Goal: Task Accomplishment & Management: Use online tool/utility

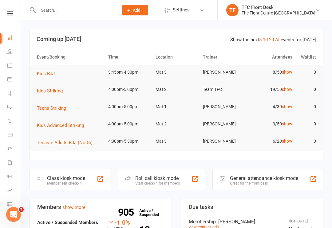
click at [63, 176] on div "Class kiosk mode" at bounding box center [66, 178] width 38 height 6
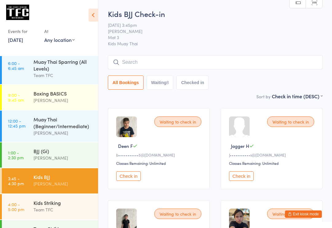
scroll to position [35, 0]
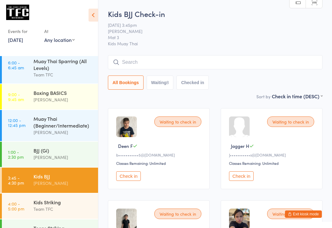
click at [300, 213] on button "Exit kiosk mode" at bounding box center [303, 213] width 37 height 7
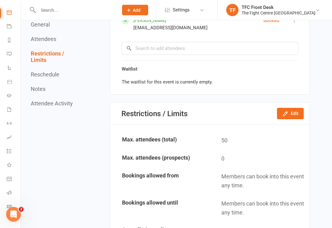
scroll to position [527, 0]
click at [7, 178] on icon at bounding box center [9, 178] width 5 height 5
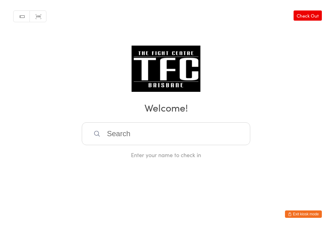
click at [194, 137] on input "search" at bounding box center [166, 133] width 169 height 23
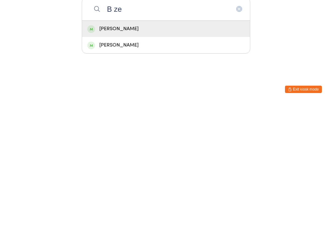
type input "B ze"
click at [137, 149] on div "[PERSON_NAME]" at bounding box center [165, 153] width 157 height 8
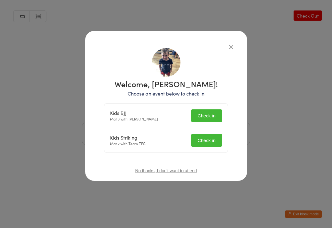
click at [209, 115] on button "Check in" at bounding box center [206, 115] width 31 height 13
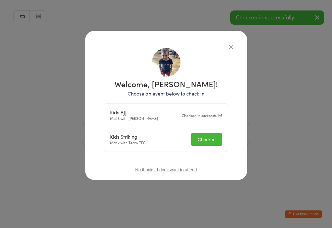
click at [206, 145] on button "Check in" at bounding box center [206, 139] width 31 height 13
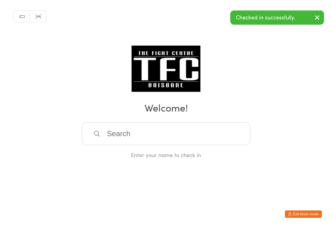
click at [212, 137] on input "search" at bounding box center [166, 133] width 169 height 23
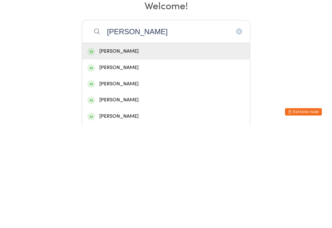
type input "[PERSON_NAME]"
click at [143, 149] on div "[PERSON_NAME]" at bounding box center [165, 153] width 157 height 8
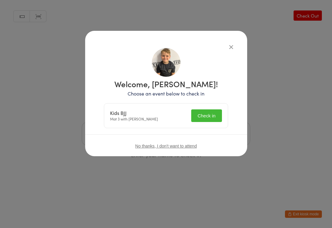
click at [210, 119] on button "Check in" at bounding box center [206, 115] width 31 height 13
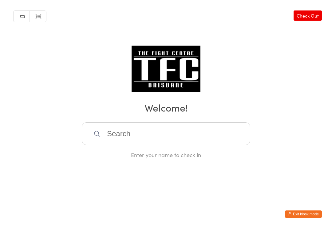
click at [224, 134] on input "search" at bounding box center [166, 133] width 169 height 23
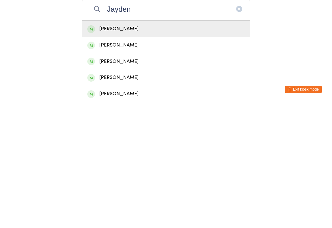
scroll to position [14, 0]
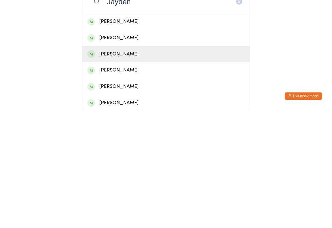
type input "Jayden"
click at [166, 168] on div "Jayden Midwood" at bounding box center [165, 172] width 157 height 8
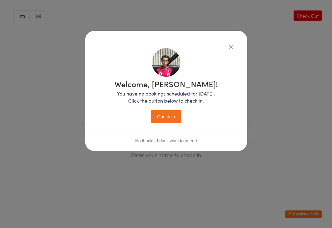
click at [177, 118] on button "Check in" at bounding box center [166, 116] width 31 height 13
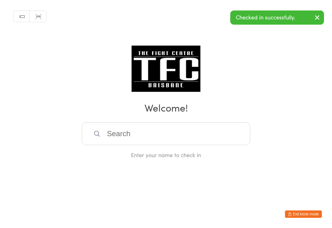
click at [119, 133] on input "search" at bounding box center [166, 133] width 169 height 23
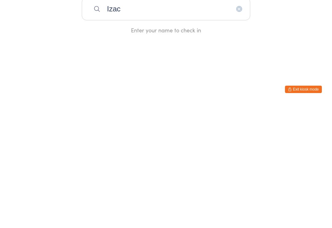
type input "Izac"
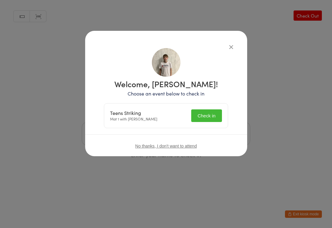
click at [197, 113] on button "Check in" at bounding box center [206, 115] width 31 height 13
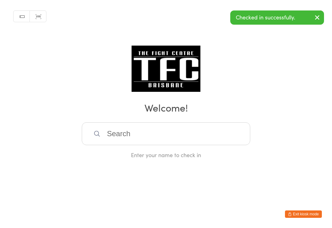
click at [229, 51] on div "Manual search Scanner input Check Out Welcome! Enter your name to check in" at bounding box center [166, 79] width 332 height 158
click at [319, 22] on button "button" at bounding box center [318, 18] width 14 height 14
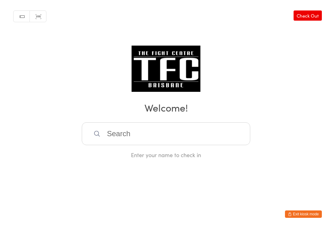
click at [209, 134] on input "search" at bounding box center [166, 133] width 169 height 23
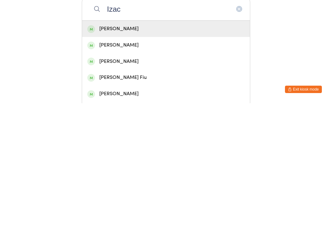
type input "Izac"
click at [204, 149] on div "Izac Marshall" at bounding box center [165, 153] width 157 height 8
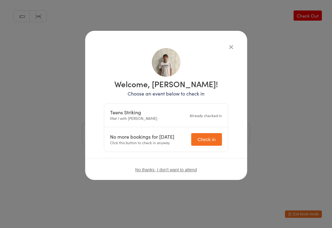
click at [214, 114] on div "Already checked in" at bounding box center [206, 115] width 32 height 6
click at [196, 169] on span "No thanks, I don't want to attend" at bounding box center [166, 169] width 62 height 5
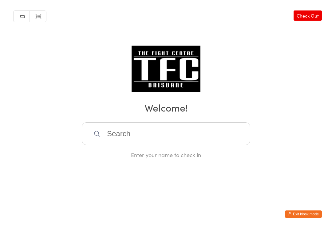
click at [210, 134] on input "search" at bounding box center [166, 133] width 169 height 23
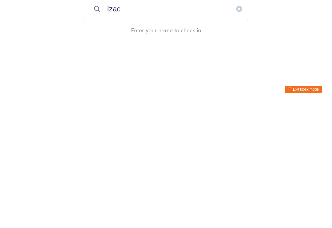
type input "Izac"
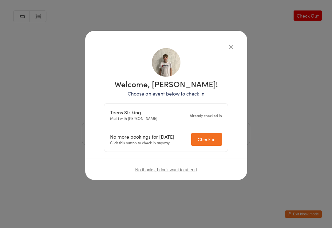
click at [230, 46] on icon "button" at bounding box center [231, 46] width 7 height 7
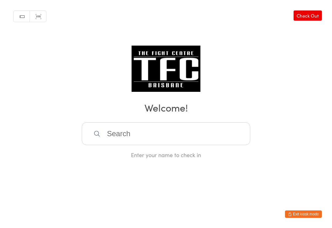
click at [223, 130] on input "search" at bounding box center [166, 133] width 169 height 23
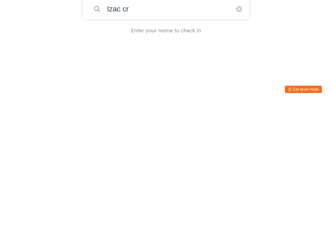
type input "Izac cr"
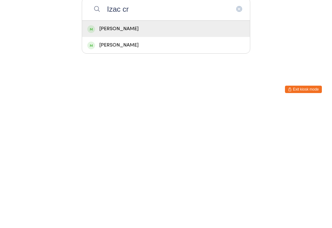
click at [215, 149] on div "Izac Crompton" at bounding box center [165, 153] width 157 height 8
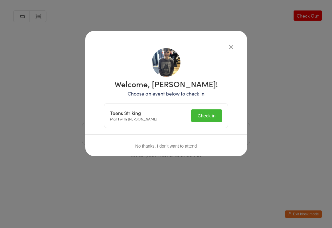
click at [204, 116] on button "Check in" at bounding box center [206, 115] width 31 height 13
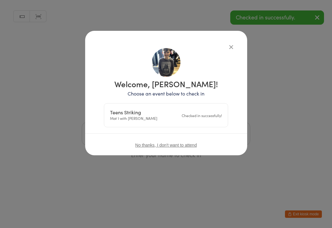
click at [230, 47] on icon "button" at bounding box center [231, 46] width 7 height 7
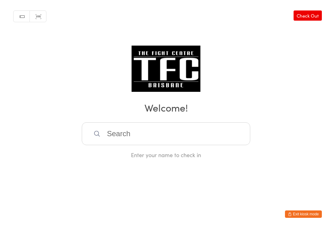
click at [178, 139] on input "search" at bounding box center [166, 133] width 169 height 23
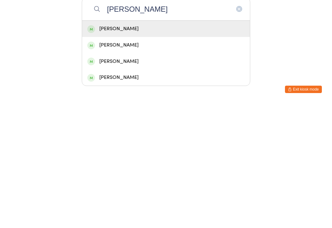
type input "Levi crompton"
click at [163, 149] on div "Levi Crompton" at bounding box center [165, 153] width 157 height 8
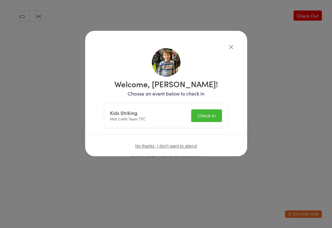
click at [211, 113] on button "Check in" at bounding box center [206, 115] width 31 height 13
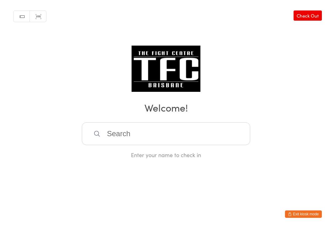
click at [157, 143] on input "search" at bounding box center [166, 133] width 169 height 23
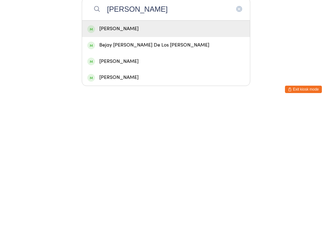
type input "Reyes"
click at [170, 149] on div "[PERSON_NAME]" at bounding box center [165, 153] width 157 height 8
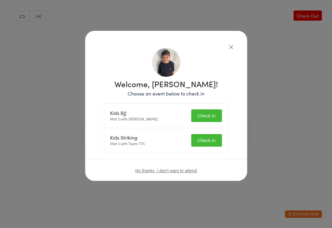
click at [210, 128] on div "Kids BJJ Mat 3 with Diego Pereira Check in" at bounding box center [166, 115] width 124 height 25
click at [207, 122] on button "Check in" at bounding box center [206, 115] width 31 height 13
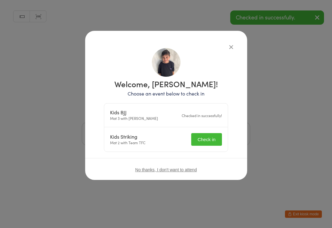
click at [207, 141] on button "Check in" at bounding box center [206, 139] width 31 height 13
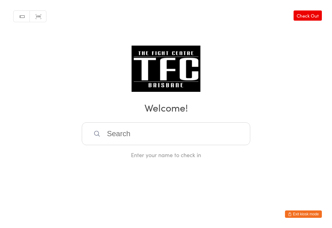
click at [185, 133] on input "search" at bounding box center [166, 133] width 169 height 23
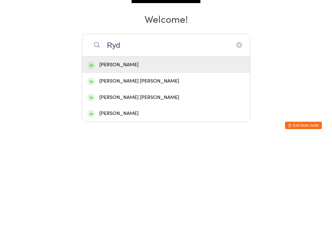
type input "Ryd"
click at [129, 165] on div "[PERSON_NAME] [PERSON_NAME]" at bounding box center [165, 169] width 157 height 8
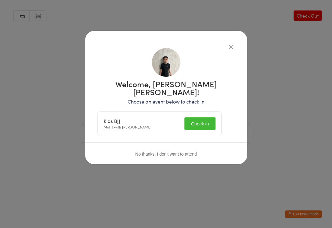
click at [205, 117] on button "Check in" at bounding box center [200, 123] width 31 height 13
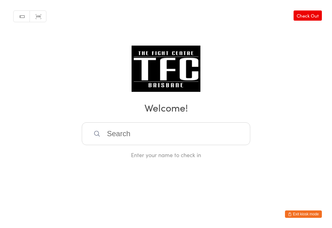
click at [213, 135] on input "search" at bounding box center [166, 133] width 169 height 23
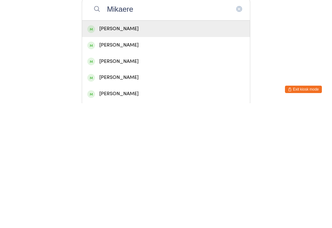
type input "Mikaere"
click at [174, 149] on div "[PERSON_NAME]" at bounding box center [165, 153] width 157 height 8
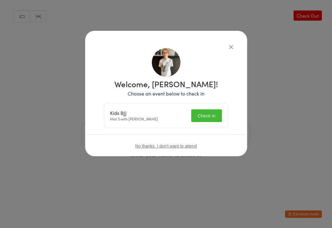
click at [214, 114] on button "Check in" at bounding box center [206, 115] width 31 height 13
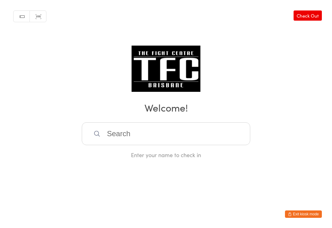
click at [97, 145] on input "search" at bounding box center [166, 133] width 169 height 23
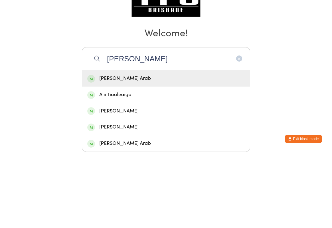
type input "Alisa"
click at [152, 149] on div "Alisa Salami Arab" at bounding box center [165, 153] width 157 height 8
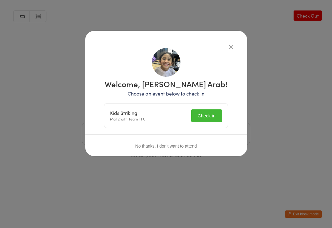
click at [194, 114] on button "Check in" at bounding box center [206, 115] width 31 height 13
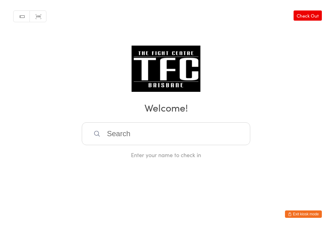
click at [213, 139] on input "search" at bounding box center [166, 133] width 169 height 23
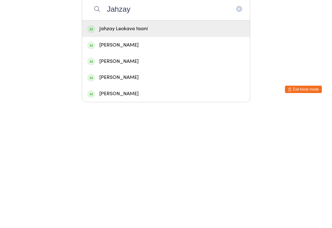
type input "Jahzay"
click at [156, 149] on div "Jahzay Leokava taani" at bounding box center [165, 153] width 157 height 8
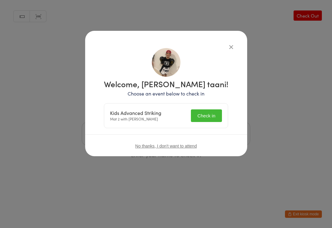
click at [200, 119] on button "Check in" at bounding box center [206, 115] width 31 height 13
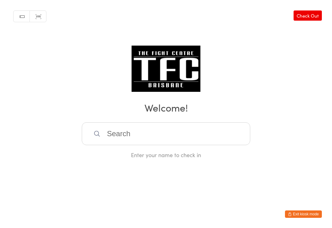
click at [93, 134] on input "search" at bounding box center [166, 133] width 169 height 23
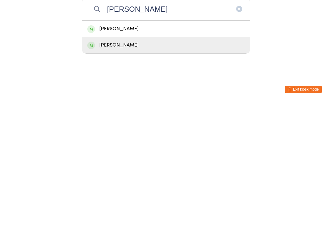
type input "Rohan"
click at [108, 165] on div "Rohan Grey" at bounding box center [165, 169] width 157 height 8
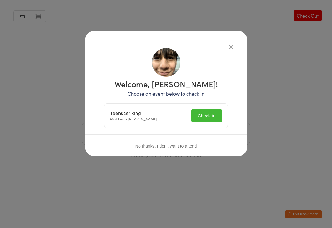
click at [202, 116] on button "Check in" at bounding box center [206, 115] width 31 height 13
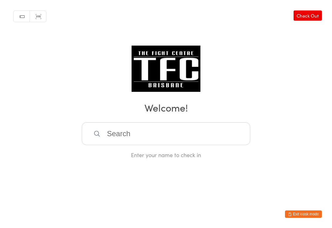
click at [195, 139] on input "search" at bounding box center [166, 133] width 169 height 23
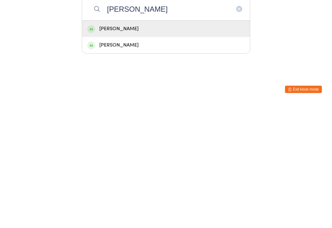
type input "Gabriel"
click at [174, 149] on div "Gabriel Oti" at bounding box center [165, 153] width 157 height 8
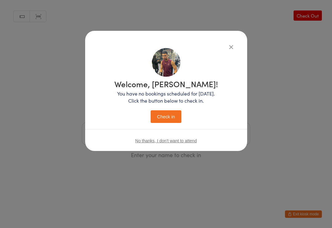
click at [165, 111] on button "Check in" at bounding box center [166, 116] width 31 height 13
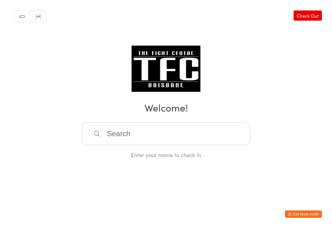
click at [101, 134] on input "search" at bounding box center [166, 133] width 169 height 23
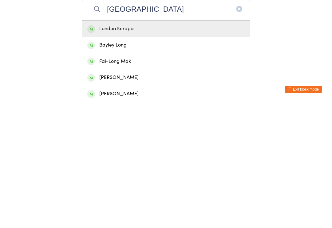
type input "London"
click at [96, 149] on div "London Kerapa" at bounding box center [165, 153] width 157 height 8
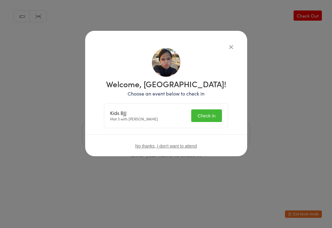
click at [209, 113] on button "Check in" at bounding box center [206, 115] width 31 height 13
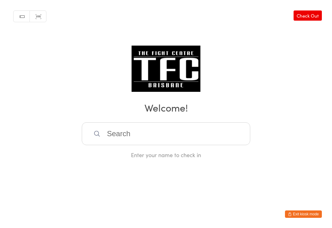
click at [234, 139] on input "search" at bounding box center [166, 133] width 169 height 23
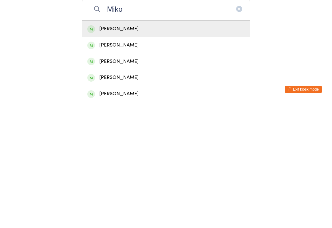
type input "Miko"
click at [240, 149] on div "Miko Soon" at bounding box center [165, 153] width 157 height 8
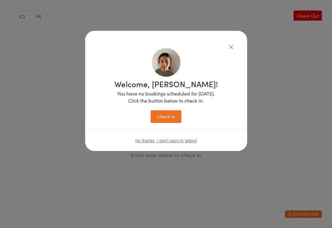
click at [169, 114] on button "Check in" at bounding box center [166, 116] width 31 height 13
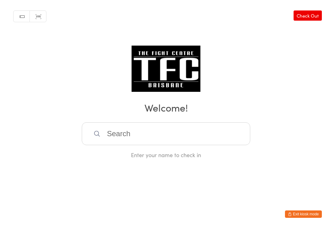
click at [207, 134] on input "search" at bounding box center [166, 133] width 169 height 23
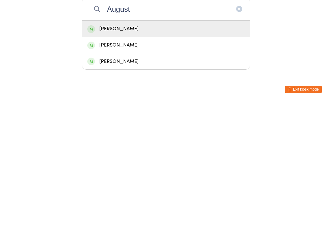
type input "August"
click at [123, 165] on div "Te Amohaere August-Alam" at bounding box center [165, 169] width 157 height 8
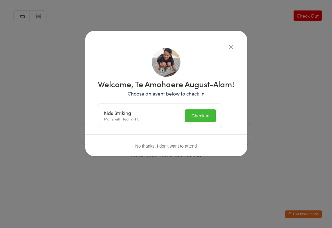
click at [206, 122] on button "Check in" at bounding box center [200, 115] width 31 height 13
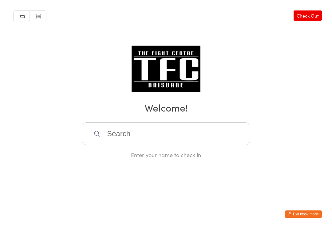
click at [111, 137] on input "search" at bounding box center [166, 133] width 169 height 23
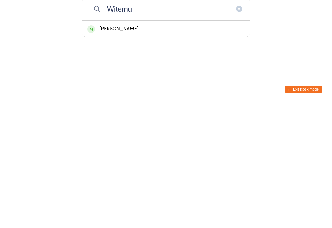
type input "Witemu"
click at [112, 149] on div "Wiremu Cunningham" at bounding box center [165, 153] width 157 height 8
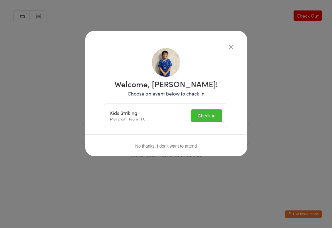
click at [201, 114] on button "Check in" at bounding box center [206, 115] width 31 height 13
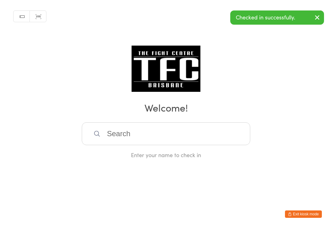
click at [137, 138] on input "search" at bounding box center [166, 133] width 169 height 23
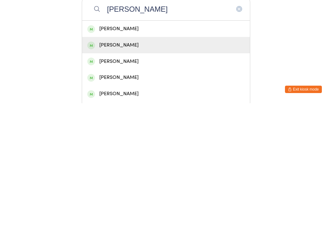
type input "Dan"
click at [154, 165] on div "Daniel Lee" at bounding box center [165, 169] width 157 height 8
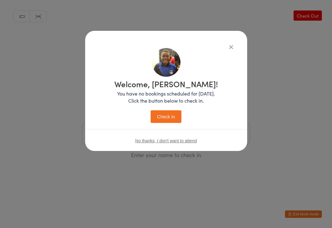
click at [164, 113] on button "Check in" at bounding box center [166, 116] width 31 height 13
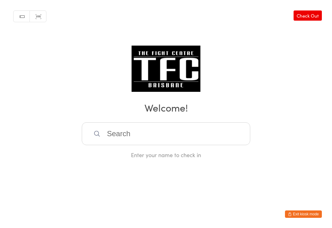
click at [145, 128] on input "search" at bounding box center [166, 133] width 169 height 23
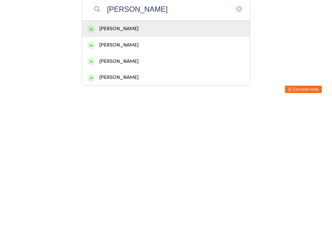
type input "Partington"
click at [110, 145] on div "Aria Partington" at bounding box center [166, 153] width 168 height 16
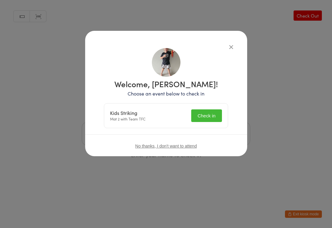
click at [212, 112] on button "Check in" at bounding box center [206, 115] width 31 height 13
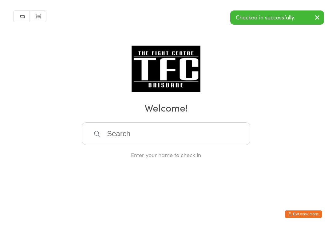
click at [193, 132] on input "search" at bounding box center [166, 133] width 169 height 23
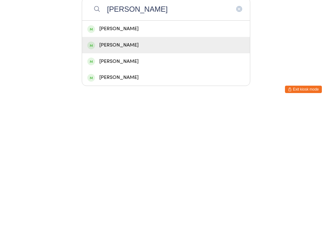
type input "Partington"
click at [106, 165] on div "Chase Partington" at bounding box center [165, 169] width 157 height 8
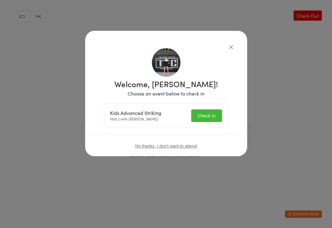
click at [208, 108] on div "Kids Advanced Striking Mat 2 with Dan Hearn Check in" at bounding box center [166, 115] width 124 height 24
click at [202, 108] on div "Kids Advanced Striking Mat 2 with Dan Hearn Check in" at bounding box center [166, 115] width 124 height 24
click at [206, 114] on button "Check in" at bounding box center [206, 115] width 31 height 13
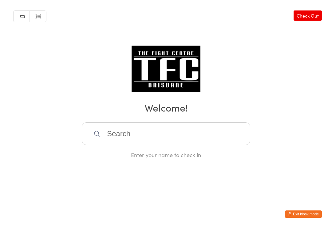
click at [161, 129] on input "search" at bounding box center [166, 133] width 169 height 23
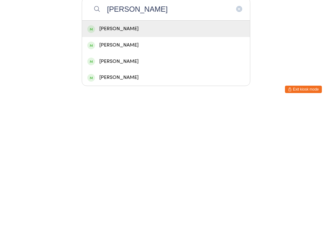
type input "Rohan g"
click at [152, 145] on div "Rohan Gill" at bounding box center [166, 153] width 168 height 16
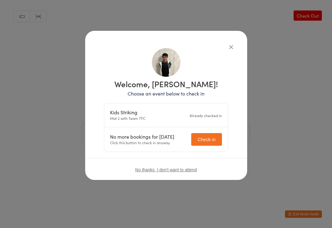
click at [208, 136] on button "Check in" at bounding box center [206, 139] width 31 height 13
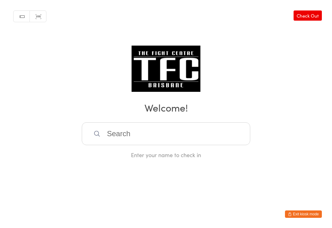
click at [203, 141] on input "search" at bounding box center [166, 133] width 169 height 23
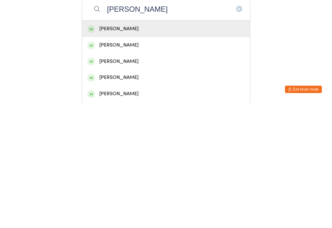
type input "Luke ennis"
click at [155, 149] on div "Luke Ennis" at bounding box center [165, 153] width 157 height 8
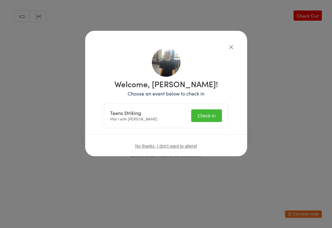
click at [210, 113] on button "Check in" at bounding box center [206, 115] width 31 height 13
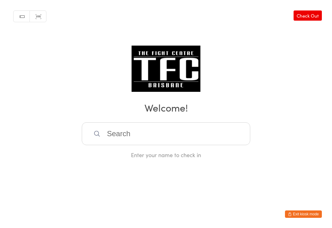
click at [167, 133] on input "search" at bounding box center [166, 133] width 169 height 23
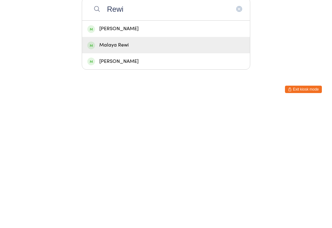
type input "Rewi"
click at [111, 161] on div "Malaya Rewi" at bounding box center [166, 169] width 168 height 16
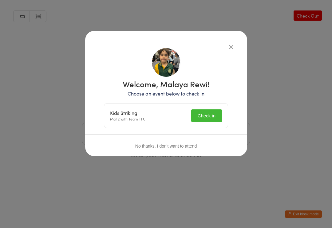
click at [203, 116] on button "Check in" at bounding box center [206, 115] width 31 height 13
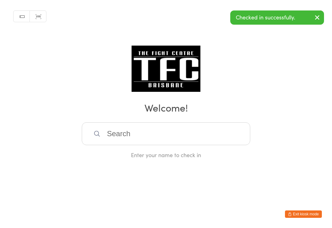
click at [104, 136] on input "search" at bounding box center [166, 133] width 169 height 23
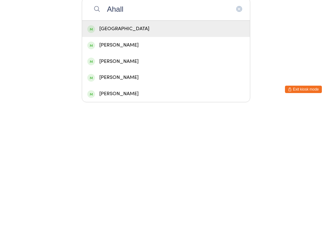
type input "Ahall"
click at [150, 149] on div "Cheszka Hall" at bounding box center [165, 153] width 157 height 8
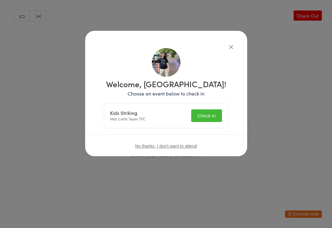
click at [201, 115] on button "Check in" at bounding box center [206, 115] width 31 height 13
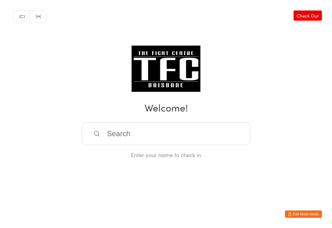
click at [145, 129] on input "search" at bounding box center [166, 133] width 169 height 23
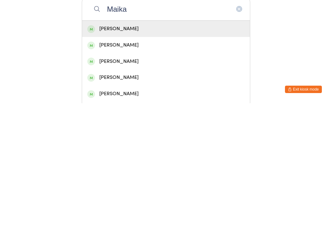
type input "Maika"
click at [105, 149] on div "Maika Rewi" at bounding box center [165, 153] width 157 height 8
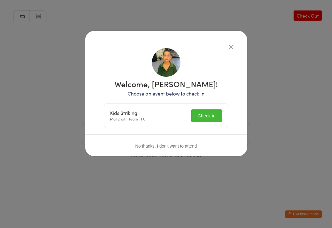
click at [212, 112] on button "Check in" at bounding box center [206, 115] width 31 height 13
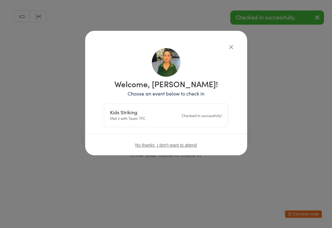
click at [220, 121] on div "Kids Striking Mat 2 with Team TFC Checked in successfully!" at bounding box center [166, 114] width 124 height 23
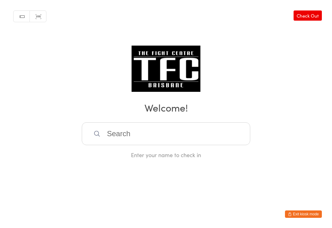
click at [212, 127] on input "search" at bounding box center [166, 133] width 169 height 23
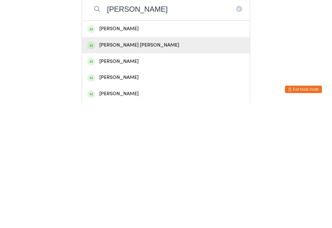
type input "Cooper"
click at [149, 165] on div "Cooper Wentworth" at bounding box center [165, 169] width 157 height 8
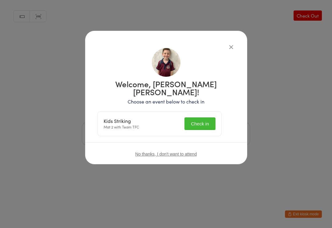
click at [215, 117] on button "Check in" at bounding box center [200, 123] width 31 height 13
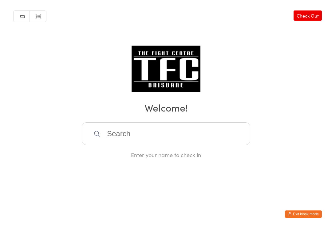
click at [184, 136] on input "search" at bounding box center [166, 133] width 169 height 23
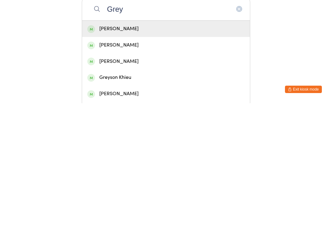
type input "Grey"
click at [136, 198] on div "Greyson Khieu" at bounding box center [165, 202] width 157 height 8
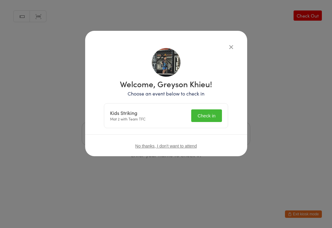
click at [215, 117] on button "Check in" at bounding box center [206, 115] width 31 height 13
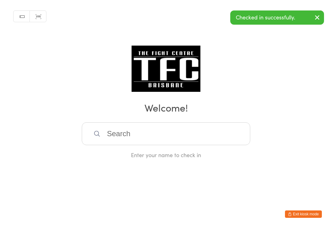
click at [127, 142] on input "search" at bounding box center [166, 133] width 169 height 23
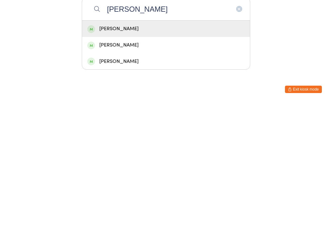
type input "Derek"
click at [128, 165] on div "Derek Oliveira" at bounding box center [165, 169] width 157 height 8
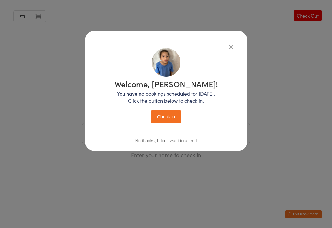
click at [167, 116] on button "Check in" at bounding box center [166, 116] width 31 height 13
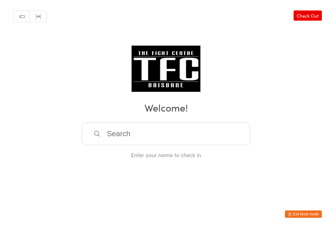
click at [212, 134] on input "search" at bounding box center [166, 133] width 169 height 23
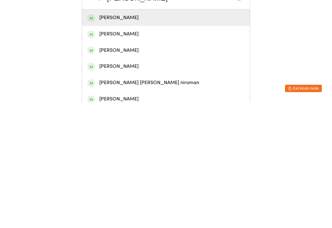
scroll to position [13, 0]
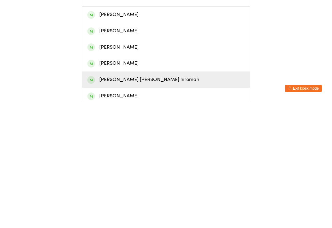
type input "Sarah"
click at [138, 197] on div "Sarah Jeny niroman" at bounding box center [166, 205] width 168 height 16
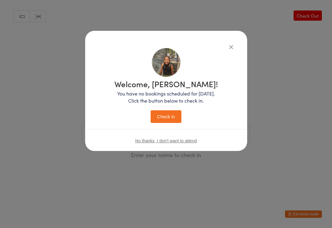
click at [166, 101] on p "You have no bookings scheduled for today. Click the button below to check in." at bounding box center [166, 97] width 104 height 14
click at [165, 113] on button "Check in" at bounding box center [166, 116] width 31 height 13
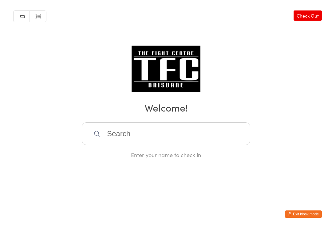
click at [128, 130] on input "search" at bounding box center [166, 133] width 169 height 23
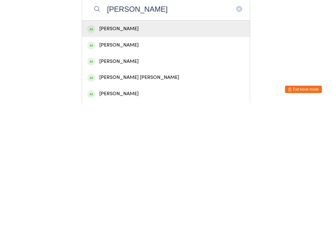
type input "Manley"
click at [206, 149] on div "Michael Manley" at bounding box center [165, 153] width 157 height 8
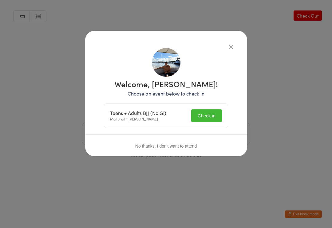
click at [212, 109] on button "Check in" at bounding box center [206, 115] width 31 height 13
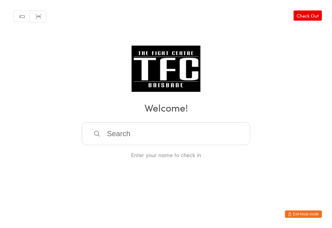
click at [182, 134] on input "search" at bounding box center [166, 133] width 169 height 23
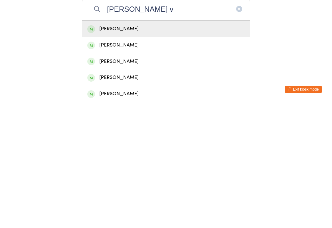
type input "Bailey v"
click at [145, 149] on div "Bailey Vaughan" at bounding box center [165, 153] width 157 height 8
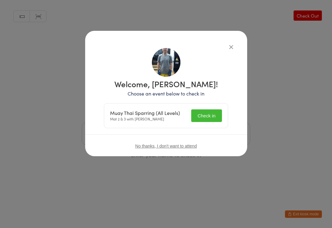
click at [207, 112] on button "Check in" at bounding box center [206, 115] width 31 height 13
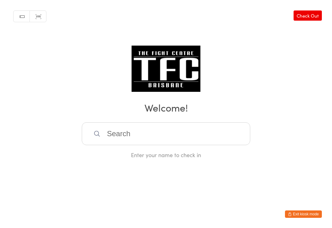
click at [115, 131] on input "search" at bounding box center [166, 133] width 169 height 23
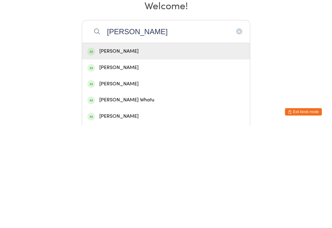
type input "Carl"
click at [152, 149] on div "Carlos Hernandez" at bounding box center [165, 153] width 157 height 8
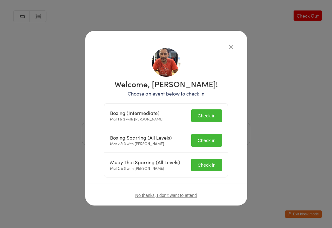
click at [207, 113] on button "Check in" at bounding box center [206, 115] width 31 height 13
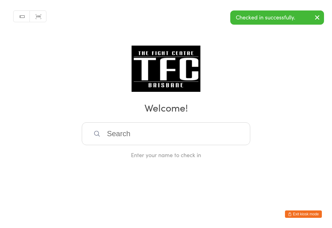
click at [135, 130] on input "search" at bounding box center [166, 133] width 169 height 23
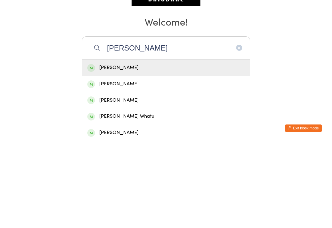
type input "Carlo"
click at [186, 149] on div "Carlos Hernandez" at bounding box center [165, 153] width 157 height 8
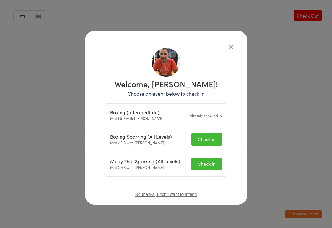
click at [207, 137] on button "Check in" at bounding box center [206, 139] width 31 height 13
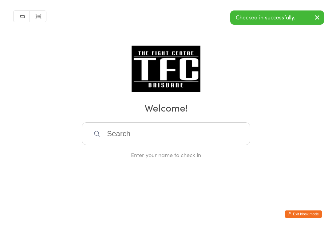
click at [146, 132] on input "search" at bounding box center [166, 133] width 169 height 23
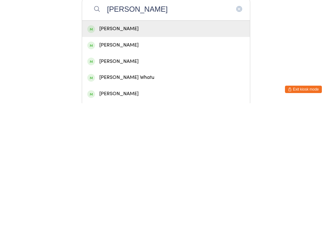
type input "Carlo"
click at [143, 149] on div "Carlos Hernandez" at bounding box center [165, 153] width 157 height 8
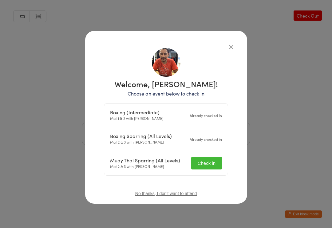
click at [206, 157] on button "Check in" at bounding box center [206, 163] width 31 height 13
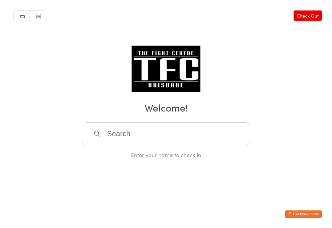
click at [203, 131] on input "search" at bounding box center [166, 133] width 169 height 23
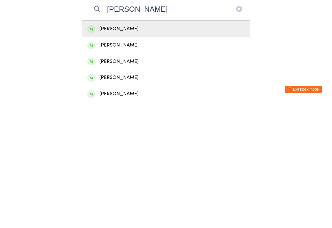
type input "Joey"
click at [158, 149] on div "Joey Willis" at bounding box center [165, 153] width 157 height 8
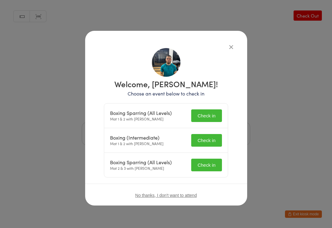
click at [214, 145] on button "Check in" at bounding box center [206, 140] width 31 height 13
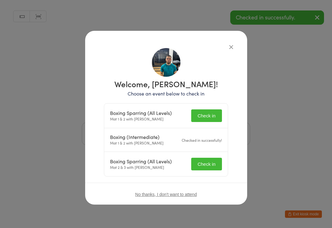
click at [206, 165] on button "Check in" at bounding box center [206, 163] width 31 height 13
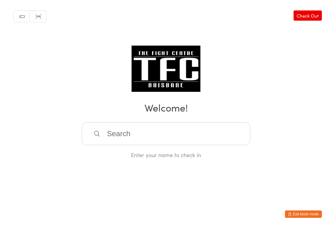
click at [132, 133] on input "search" at bounding box center [166, 133] width 169 height 23
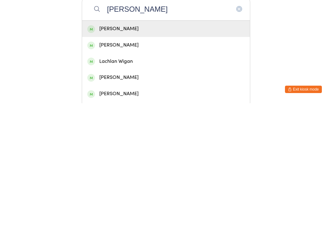
type input "Lachlan Johns"
click at [151, 149] on div "Lachlan Johnston" at bounding box center [165, 153] width 157 height 8
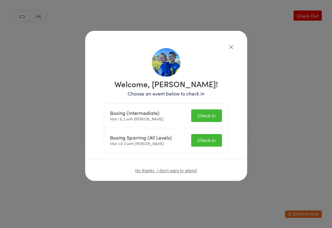
click at [204, 116] on button "Check in" at bounding box center [206, 115] width 31 height 13
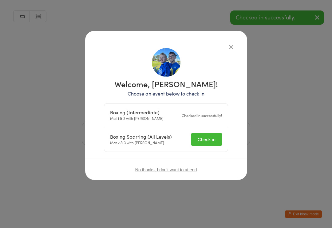
click at [212, 134] on button "Check in" at bounding box center [206, 139] width 31 height 13
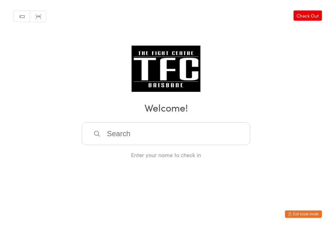
click at [133, 136] on input "search" at bounding box center [166, 133] width 169 height 23
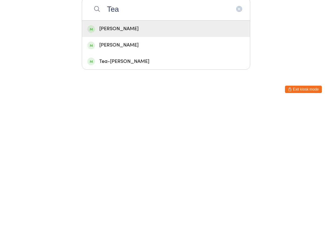
type input "Tea"
click at [135, 165] on div "Teanau Henry" at bounding box center [165, 169] width 157 height 8
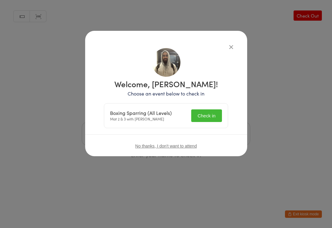
click at [204, 115] on button "Check in" at bounding box center [206, 115] width 31 height 13
